Goal: Find specific page/section: Find specific page/section

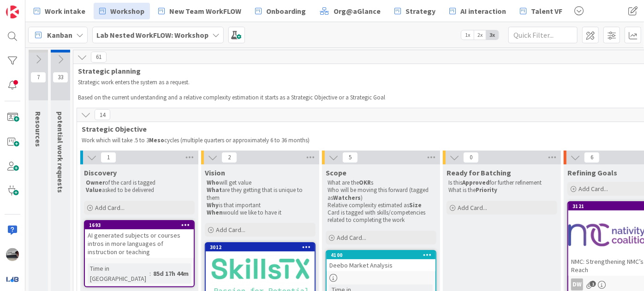
scroll to position [293, 169]
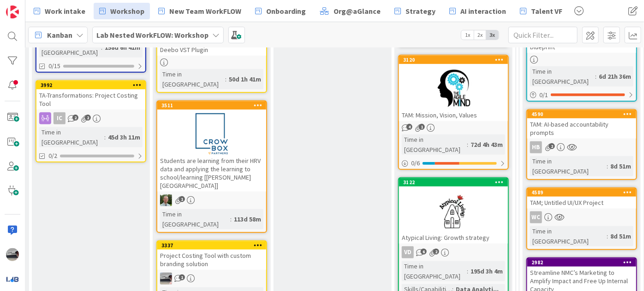
click at [212, 38] on icon at bounding box center [215, 34] width 7 height 7
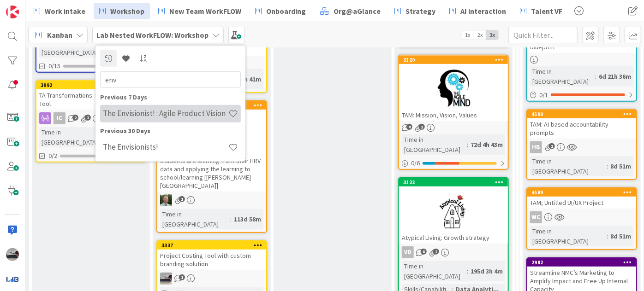
type input "env"
click at [188, 110] on h4 "The Envisionist! : Agile Product Vision" at bounding box center [165, 113] width 125 height 9
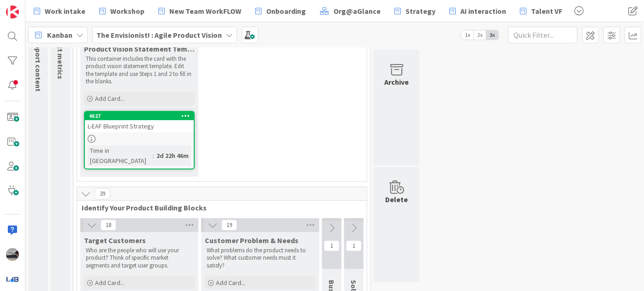
scroll to position [83, 0]
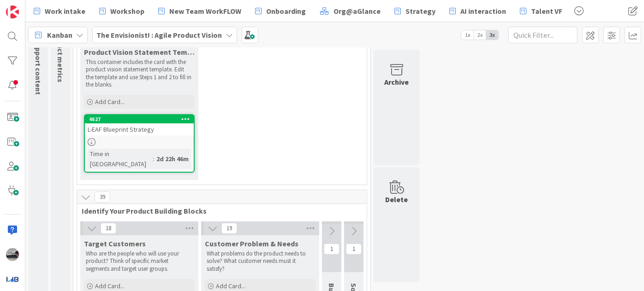
click at [153, 130] on div "L-EAF Blueprint Strategy" at bounding box center [139, 130] width 109 height 12
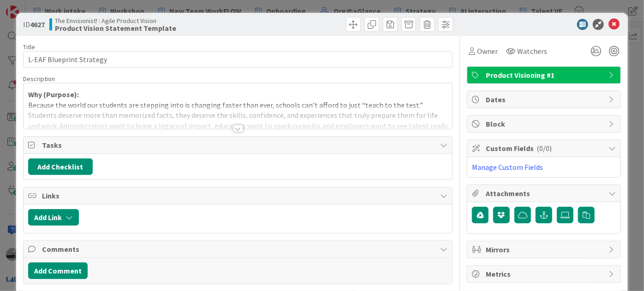
click at [235, 125] on div at bounding box center [238, 128] width 10 height 7
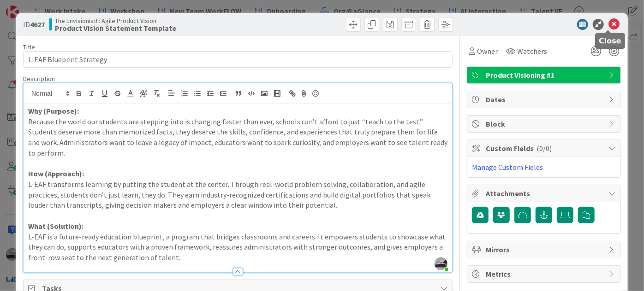
click at [608, 24] on icon at bounding box center [613, 24] width 11 height 11
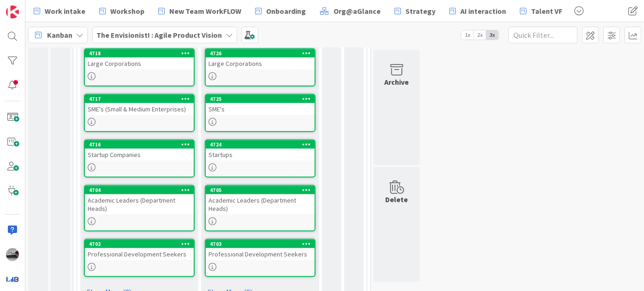
scroll to position [575, 0]
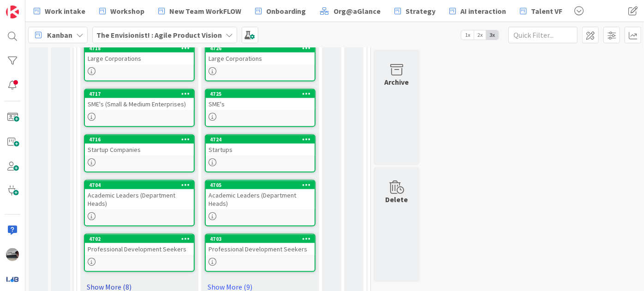
click at [98, 280] on link "Show More (8)" at bounding box center [139, 287] width 111 height 15
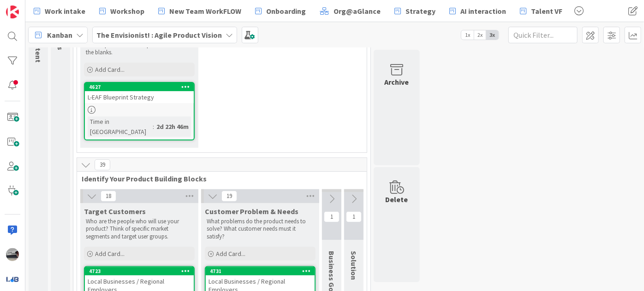
scroll to position [23, 0]
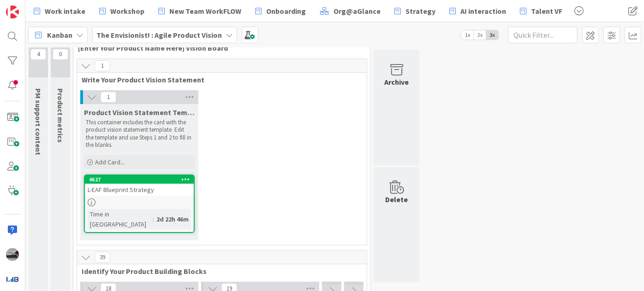
click at [203, 40] on span "The Envisionist! : Agile Product Vision" at bounding box center [158, 35] width 125 height 11
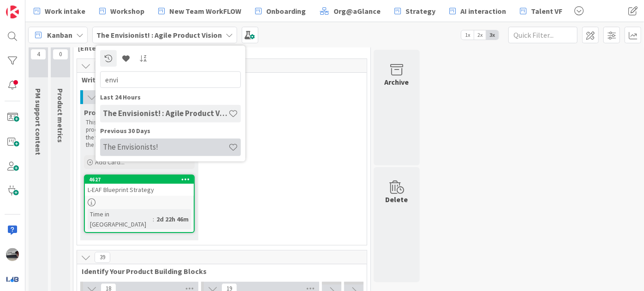
type input "envi"
click at [136, 146] on h4 "The Envisionists!" at bounding box center [165, 146] width 125 height 9
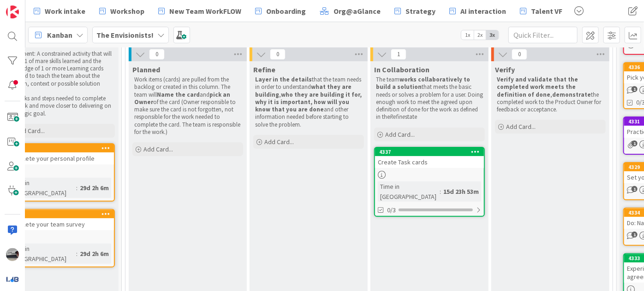
scroll to position [103, 45]
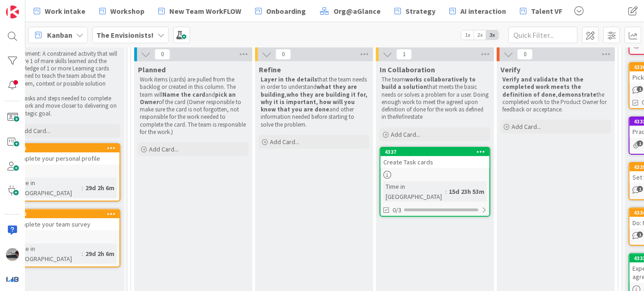
click at [139, 32] on b "The Envisionists!" at bounding box center [124, 34] width 57 height 9
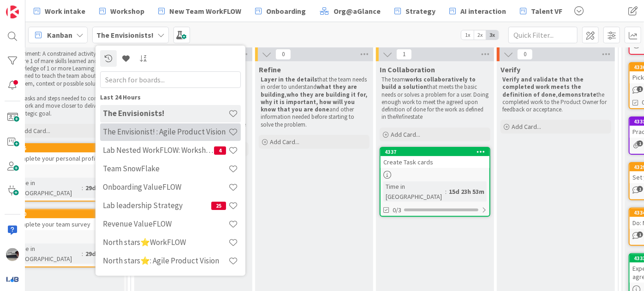
click at [171, 130] on h4 "The Envisionist! : Agile Product Vision" at bounding box center [165, 131] width 125 height 9
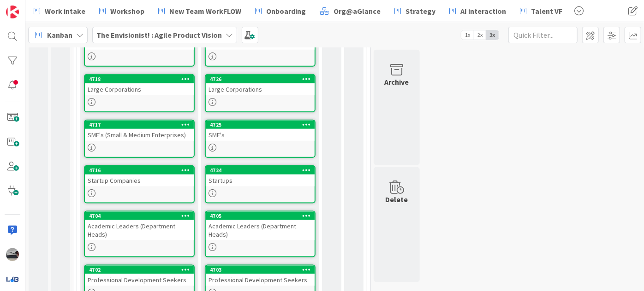
scroll to position [575, 0]
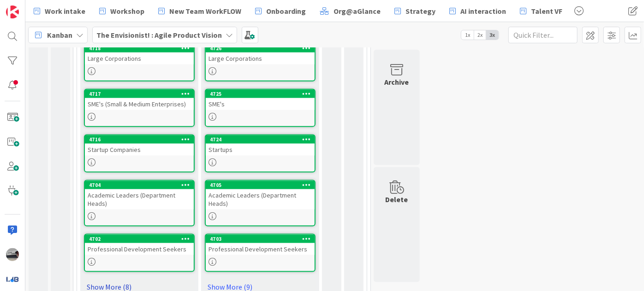
click at [107, 280] on link "Show More (8)" at bounding box center [139, 287] width 111 height 15
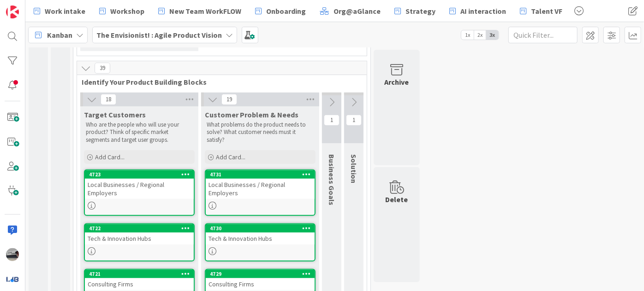
scroll to position [198, 0]
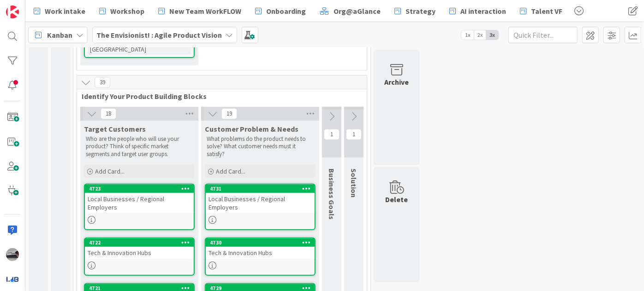
click at [284, 193] on div "Local Businesses / Regional Employers" at bounding box center [260, 203] width 109 height 20
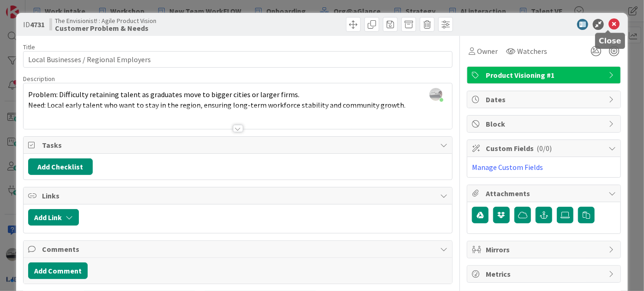
click at [608, 22] on icon at bounding box center [613, 24] width 11 height 11
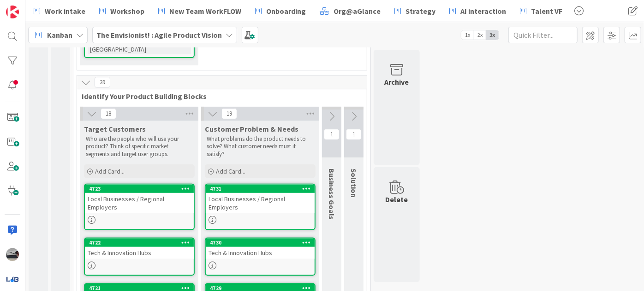
click at [333, 112] on icon at bounding box center [331, 117] width 10 height 10
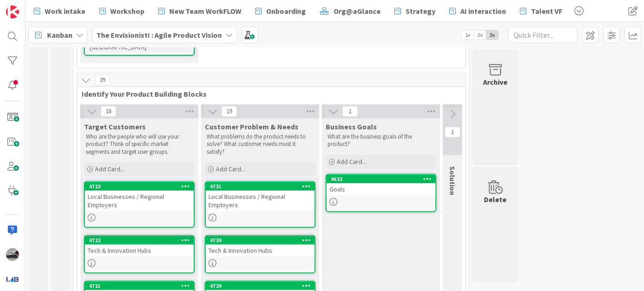
scroll to position [125, 0]
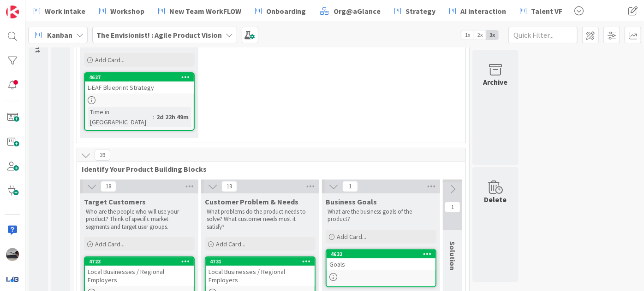
click at [450, 184] on button at bounding box center [452, 190] width 19 height 14
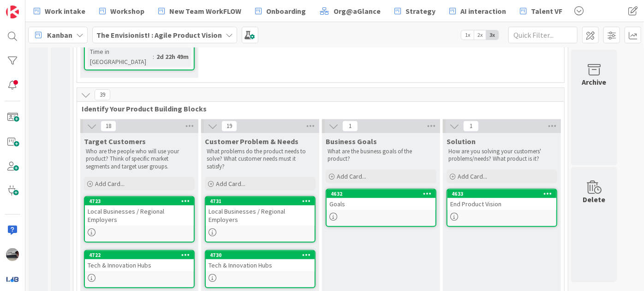
scroll to position [167, 0]
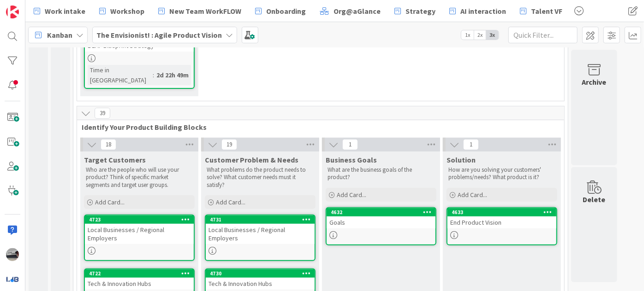
click at [88, 140] on icon at bounding box center [92, 145] width 10 height 10
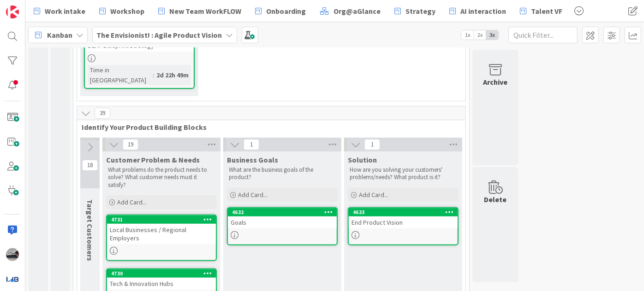
click at [113, 140] on icon at bounding box center [114, 145] width 10 height 10
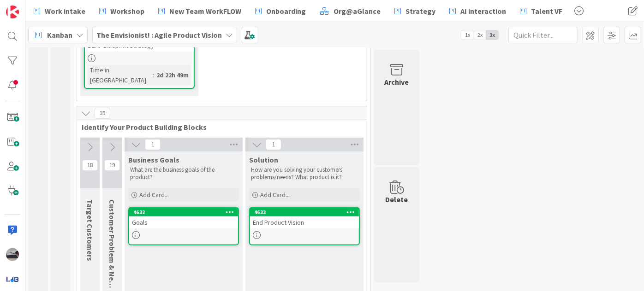
click at [117, 142] on icon at bounding box center [112, 147] width 10 height 10
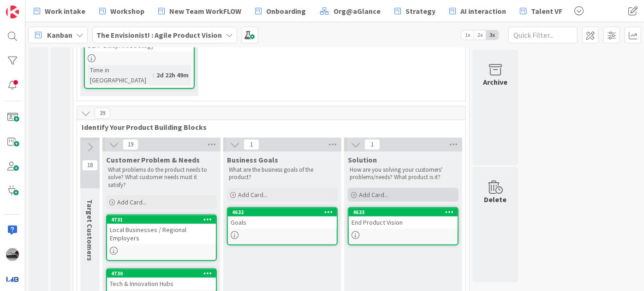
click at [396, 188] on div "Add Card..." at bounding box center [403, 195] width 111 height 14
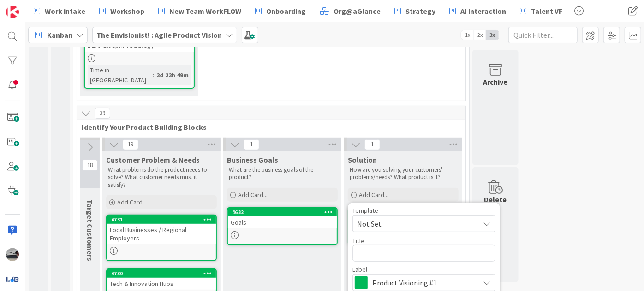
type textarea "x"
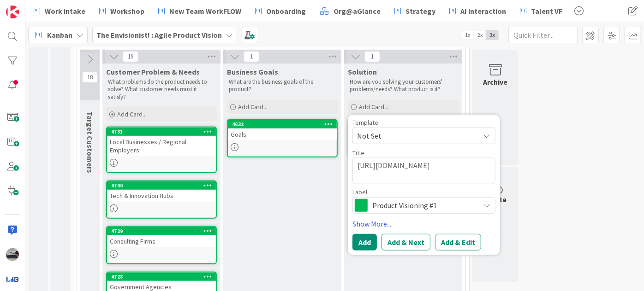
scroll to position [335, 0]
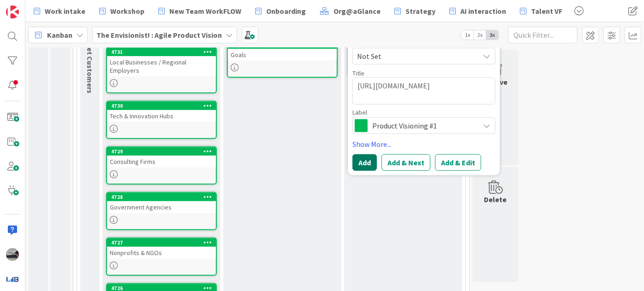
type textarea "[URL][DOMAIN_NAME]"
click at [358, 154] on button "Add" at bounding box center [364, 162] width 24 height 17
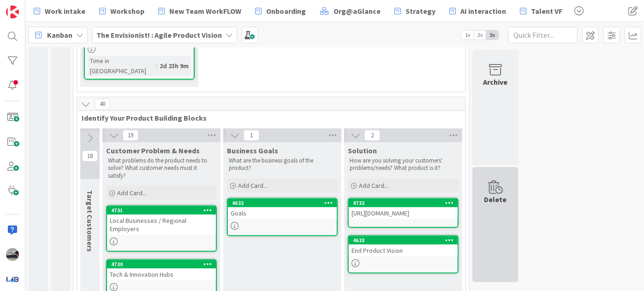
scroll to position [167, 0]
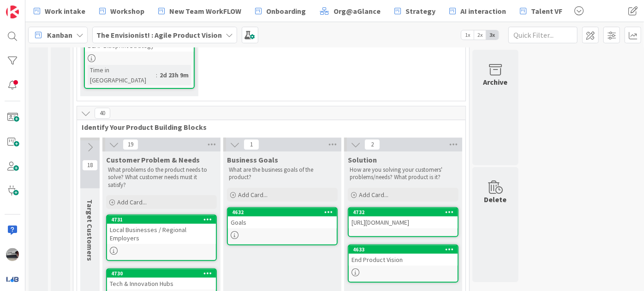
click at [196, 32] on b "The Envisionist! : Agile Product Vision" at bounding box center [158, 34] width 125 height 9
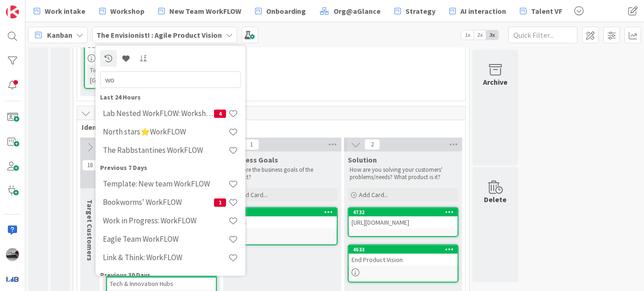
type input "w"
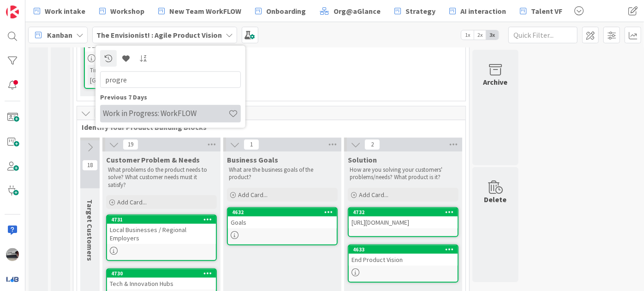
type input "progre"
click at [190, 111] on h4 "Work in Progress: WorkFLOW" at bounding box center [165, 113] width 125 height 9
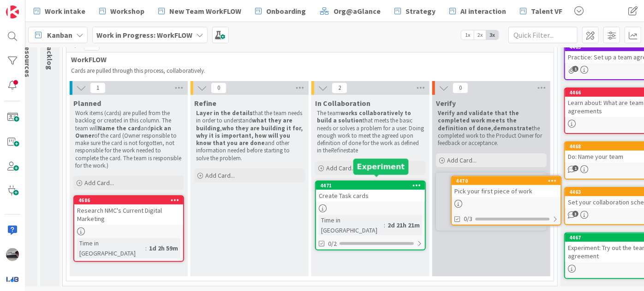
scroll to position [73, 21]
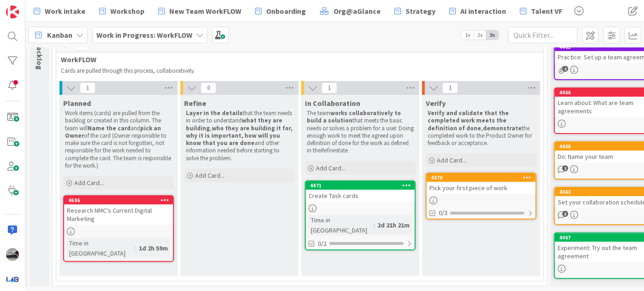
click at [178, 31] on b "Work in Progress: WorkFLOW" at bounding box center [144, 34] width 96 height 9
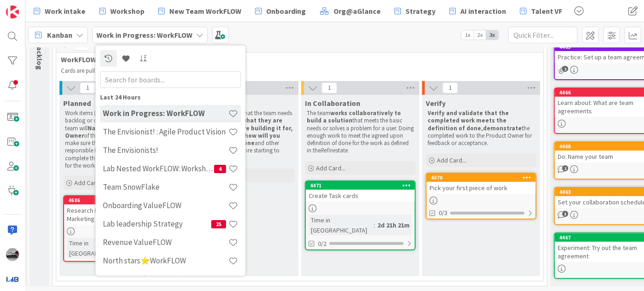
click at [290, 70] on p "Cards are pulled through this process, collaboratively." at bounding box center [298, 70] width 474 height 7
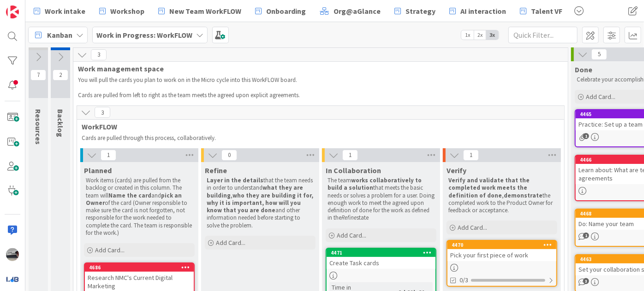
scroll to position [0, 0]
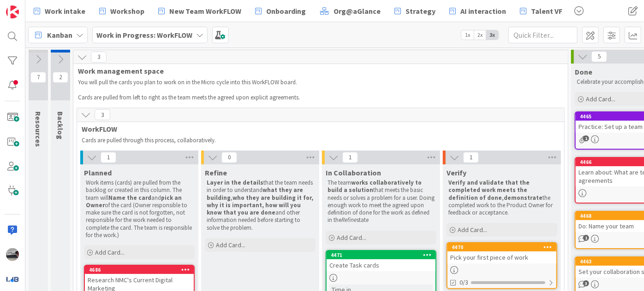
click at [58, 59] on icon at bounding box center [60, 59] width 10 height 10
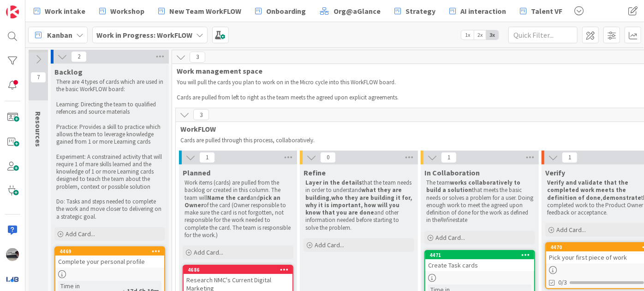
click at [196, 34] on icon at bounding box center [199, 34] width 7 height 7
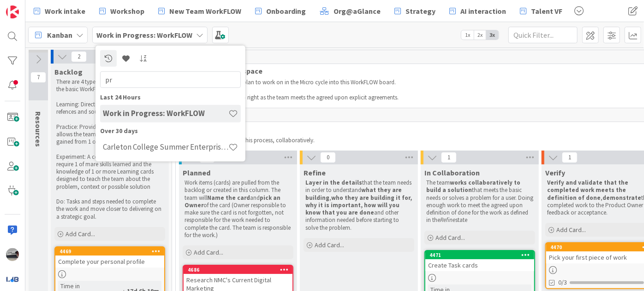
type input "p"
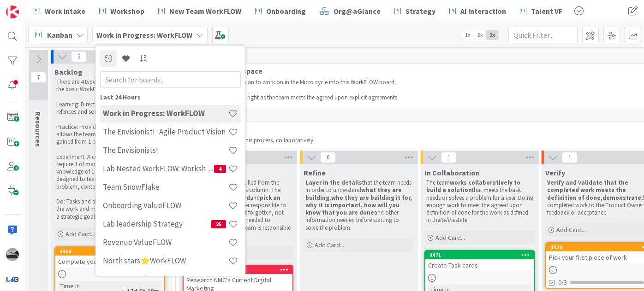
click at [355, 132] on span "WorkFLOW" at bounding box center [415, 129] width 471 height 9
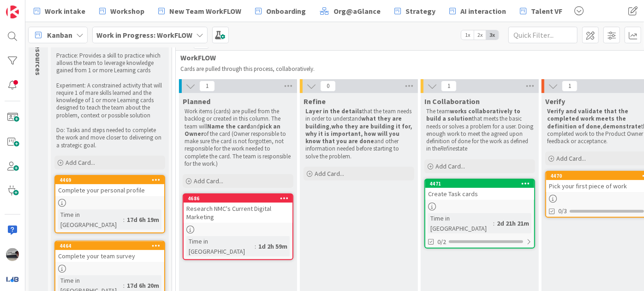
scroll to position [76, 0]
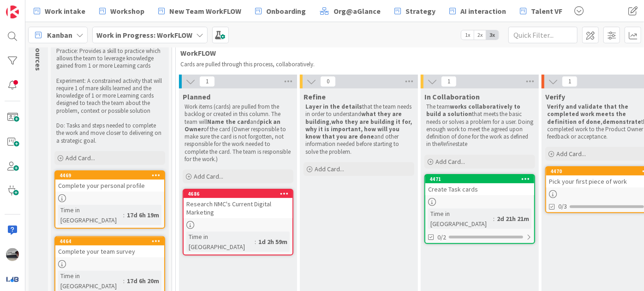
click at [239, 205] on div "Research NMC's Current Digital Marketing" at bounding box center [238, 208] width 109 height 20
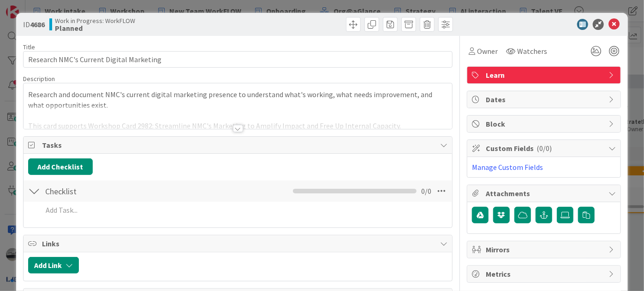
click at [234, 128] on div at bounding box center [238, 128] width 10 height 7
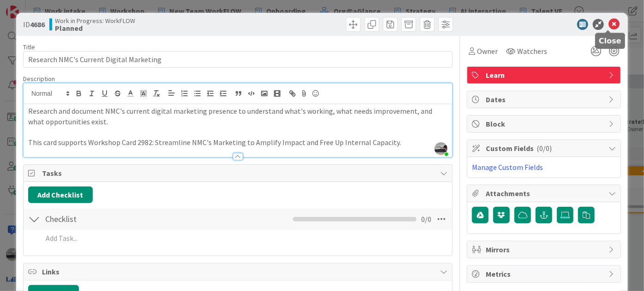
click at [610, 24] on icon at bounding box center [613, 24] width 11 height 11
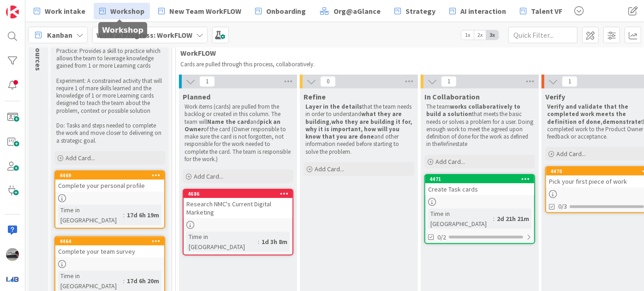
click at [137, 10] on span "Workshop" at bounding box center [127, 11] width 34 height 11
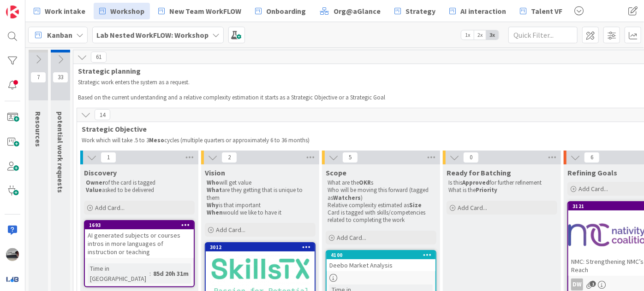
click at [90, 154] on icon at bounding box center [92, 158] width 10 height 10
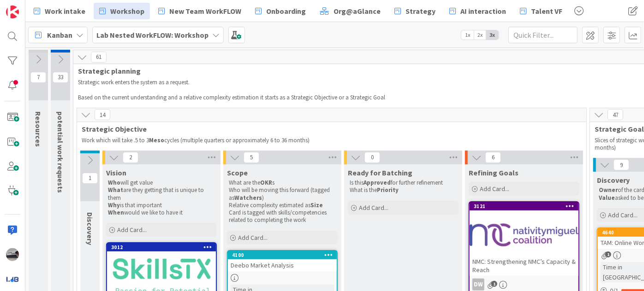
click at [115, 157] on icon at bounding box center [114, 158] width 10 height 10
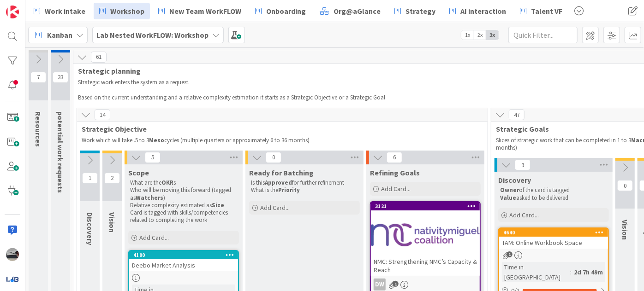
click at [131, 157] on icon at bounding box center [136, 158] width 10 height 10
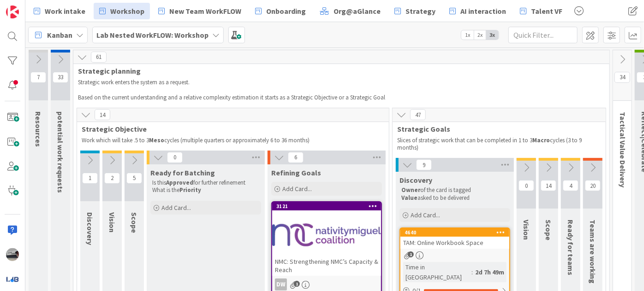
click at [154, 158] on icon at bounding box center [158, 158] width 10 height 10
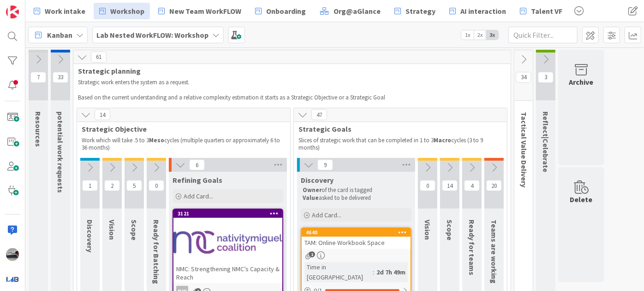
click at [177, 160] on icon at bounding box center [180, 165] width 10 height 10
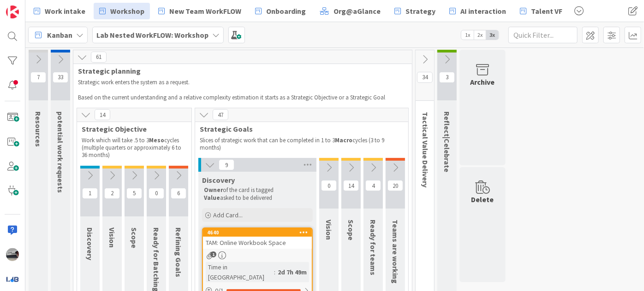
click at [212, 163] on icon at bounding box center [210, 165] width 10 height 10
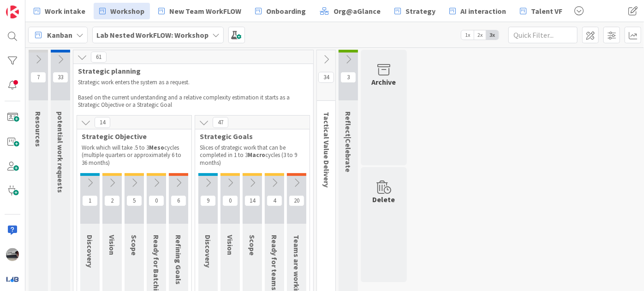
click at [325, 60] on icon at bounding box center [326, 59] width 10 height 10
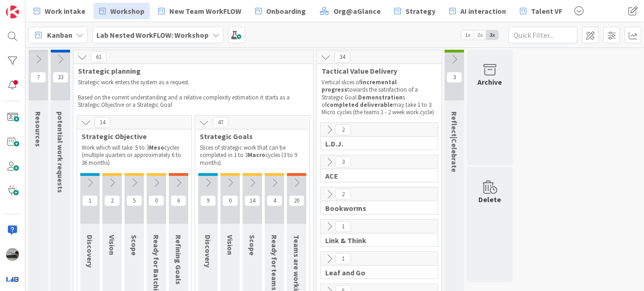
click at [205, 35] on div "Lab Nested WorkFLOW: Workshop" at bounding box center [157, 35] width 131 height 17
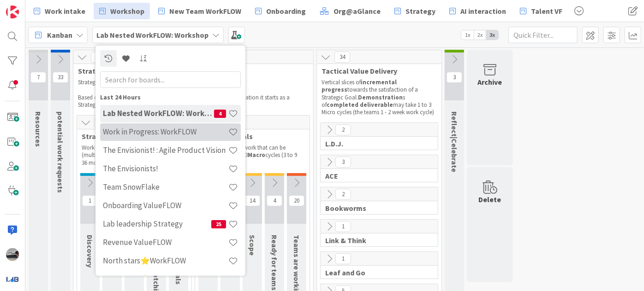
click at [173, 135] on h4 "Work in Progress: WorkFLOW" at bounding box center [165, 131] width 125 height 9
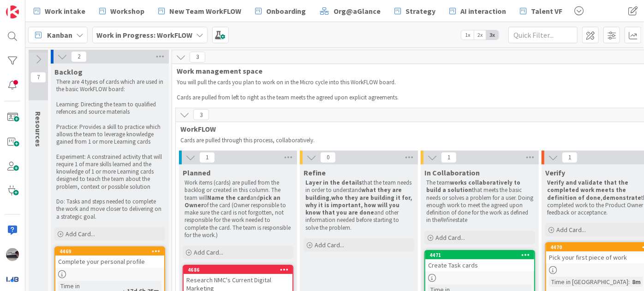
click at [146, 36] on b "Work in Progress: WorkFLOW" at bounding box center [144, 34] width 96 height 9
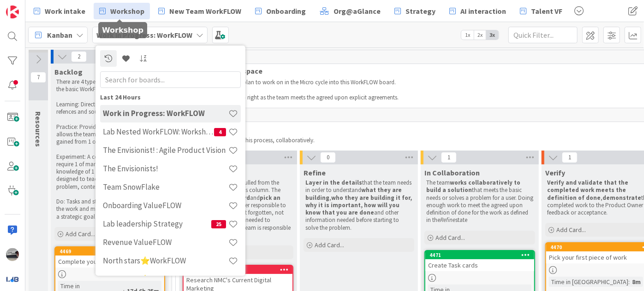
click at [125, 6] on span "Workshop" at bounding box center [127, 11] width 34 height 11
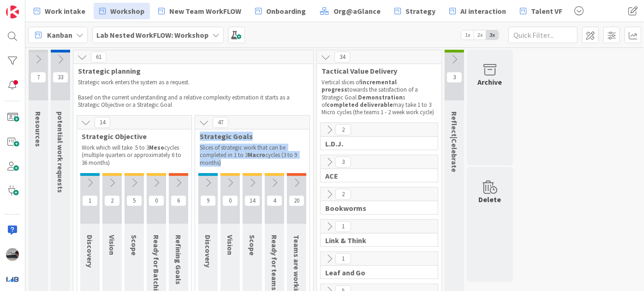
drag, startPoint x: 225, startPoint y: 160, endPoint x: 196, endPoint y: 135, distance: 38.5
click at [196, 135] on div "47 Strategic Goals Slices of strategic work that can be completed in 1 to 3 Mac…" at bounding box center [252, 142] width 114 height 53
